Goal: Answer question/provide support

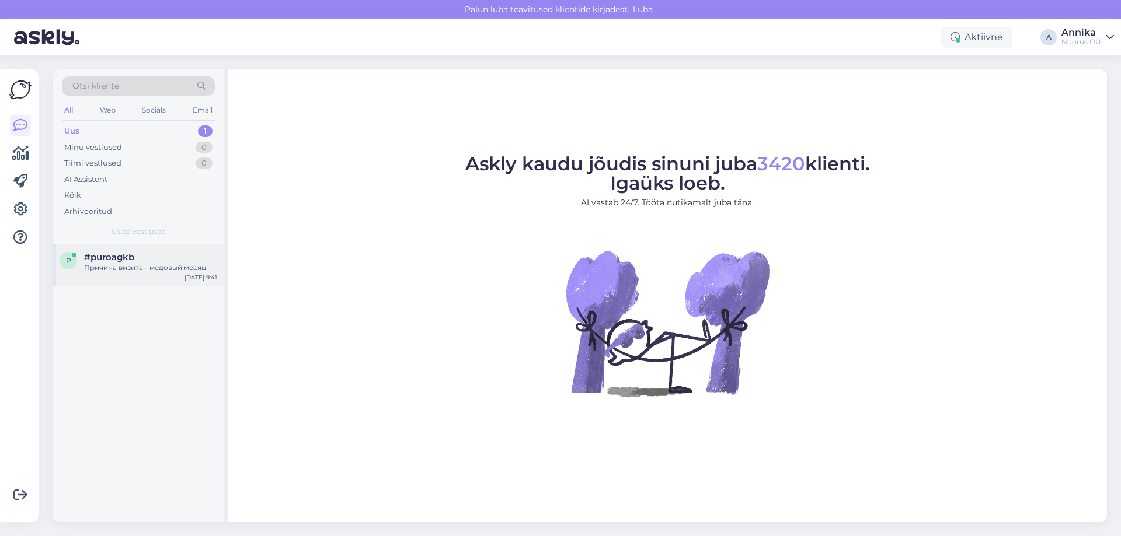
click at [148, 263] on div "Причина визита - медовый месяц" at bounding box center [150, 268] width 133 height 11
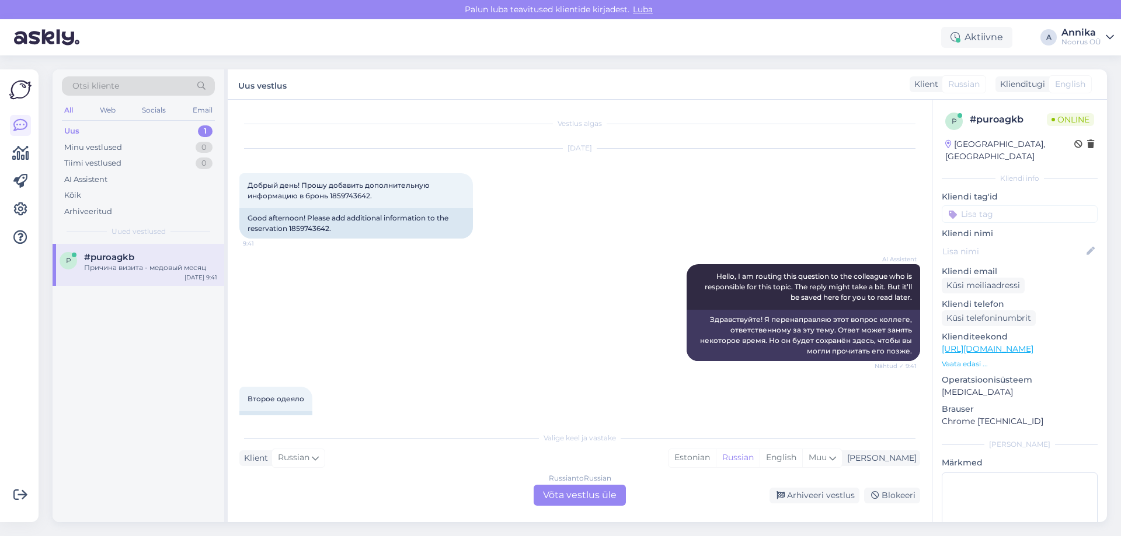
scroll to position [99, 0]
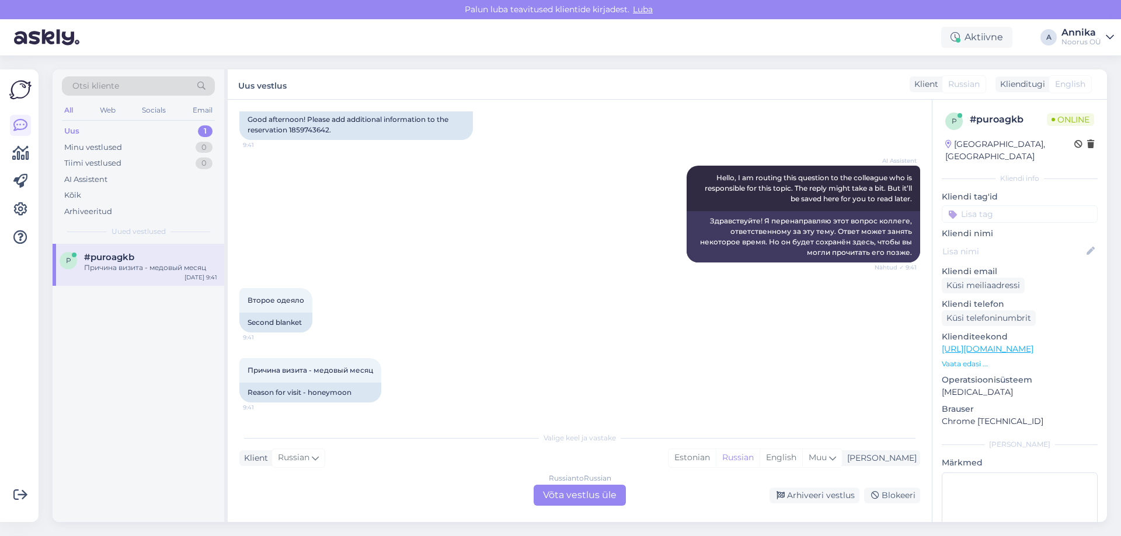
click at [576, 498] on div "Russian to Russian Võta vestlus üle" at bounding box center [580, 495] width 92 height 21
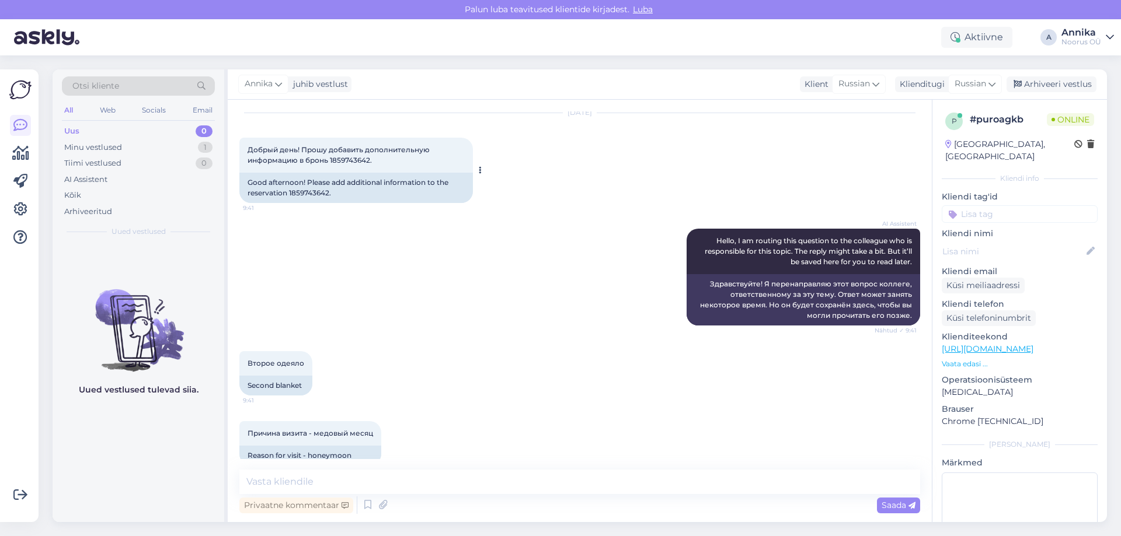
scroll to position [55, 0]
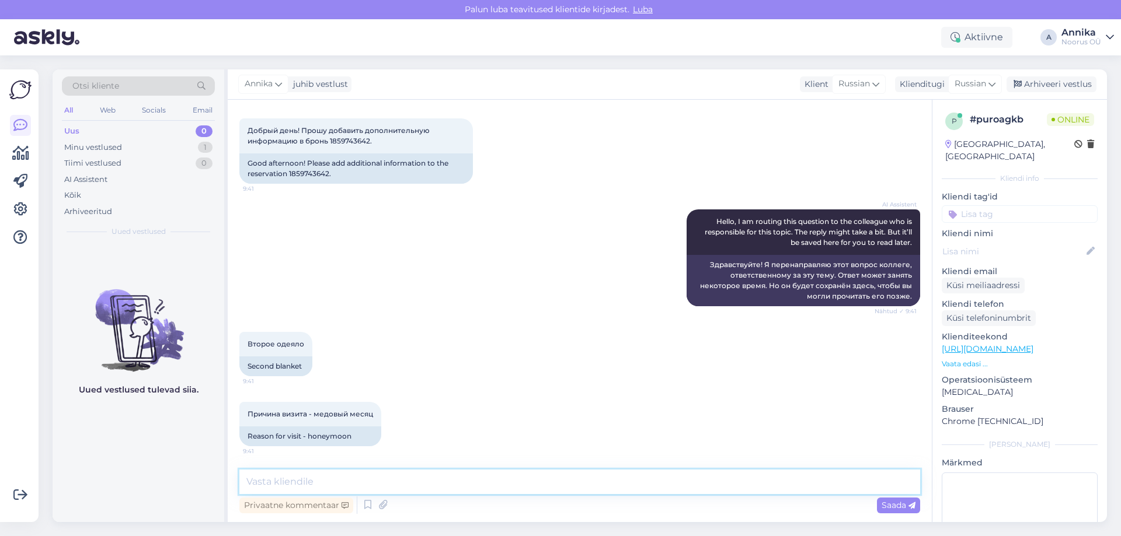
click at [314, 485] on textarea at bounding box center [579, 482] width 681 height 25
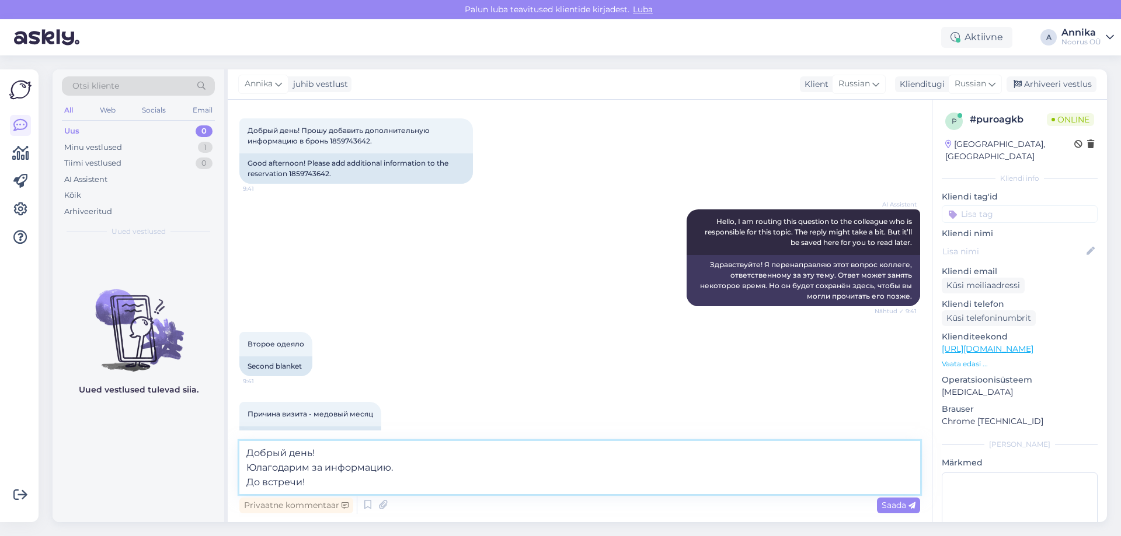
drag, startPoint x: 253, startPoint y: 466, endPoint x: 246, endPoint y: 468, distance: 7.2
click at [246, 468] on textarea "Добрый день! Юлагодарим за информацию. До встречи!" at bounding box center [579, 467] width 681 height 53
type textarea "Добрый день! Благодарим за информацию. До встречи!"
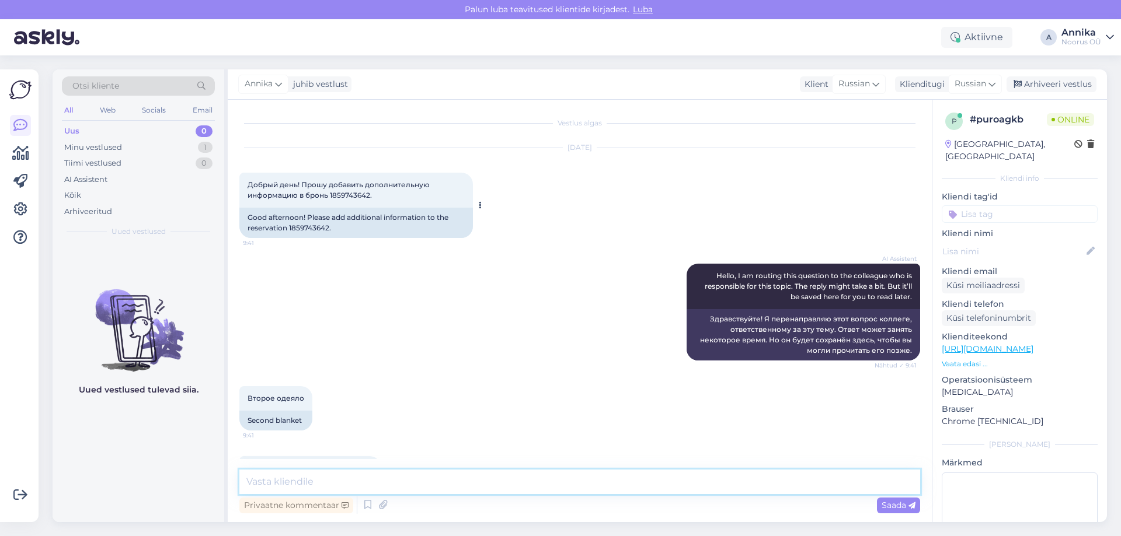
scroll to position [0, 0]
click at [339, 199] on span "Добрый день! Прошу добавить дополнительную информацию в бронь 1859743642." at bounding box center [341, 190] width 186 height 19
copy span "1859743642"
click at [1048, 87] on div "Arhiveeri vestlus" at bounding box center [1051, 84] width 90 height 16
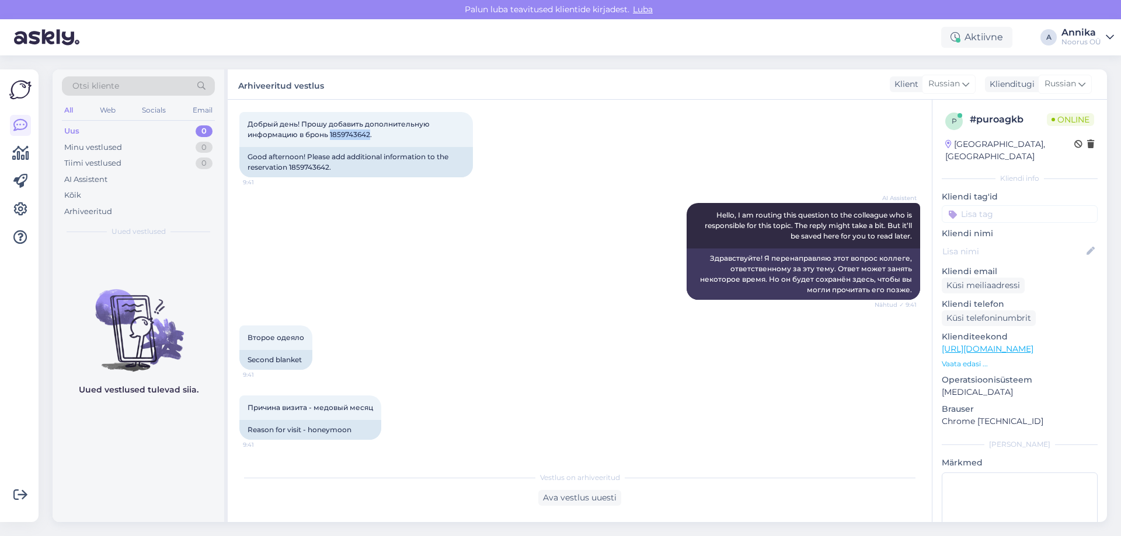
scroll to position [130, 0]
